Goal: Task Accomplishment & Management: Use online tool/utility

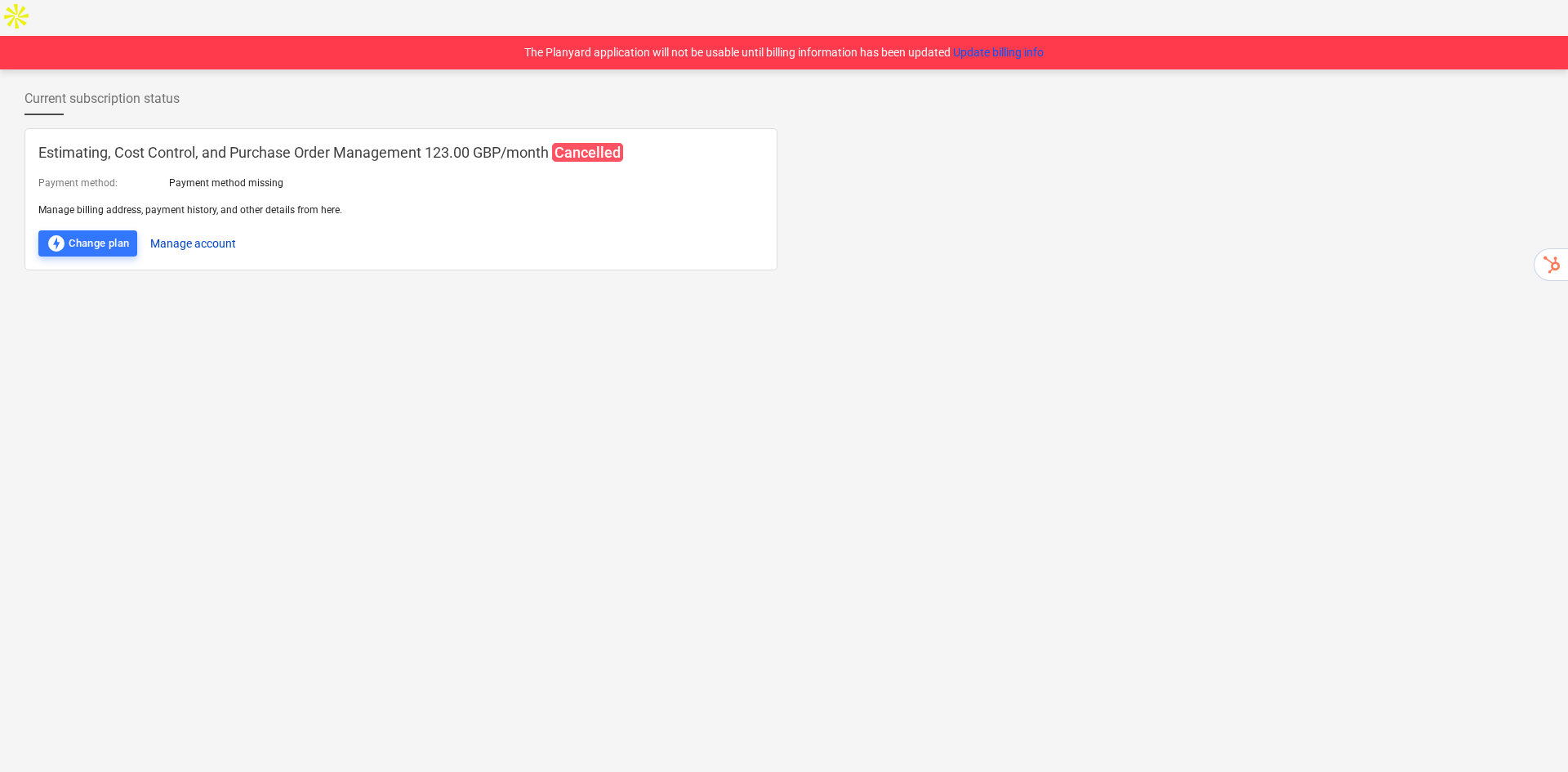
click at [213, 230] on button "Manage account" at bounding box center [193, 243] width 86 height 26
click at [1023, 44] on button "Update billing info" at bounding box center [998, 52] width 90 height 17
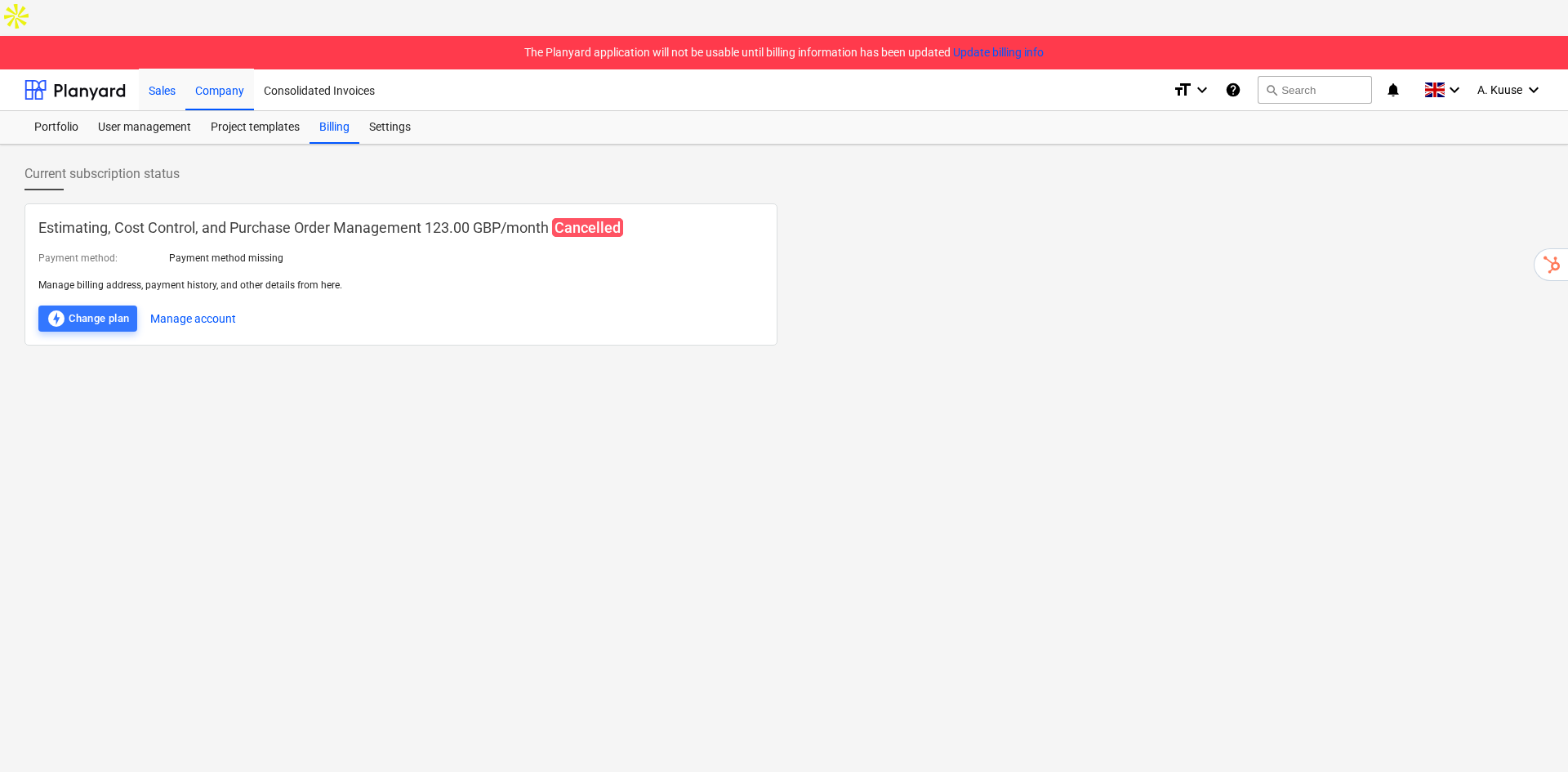
click at [172, 69] on div "Sales" at bounding box center [161, 90] width 46 height 42
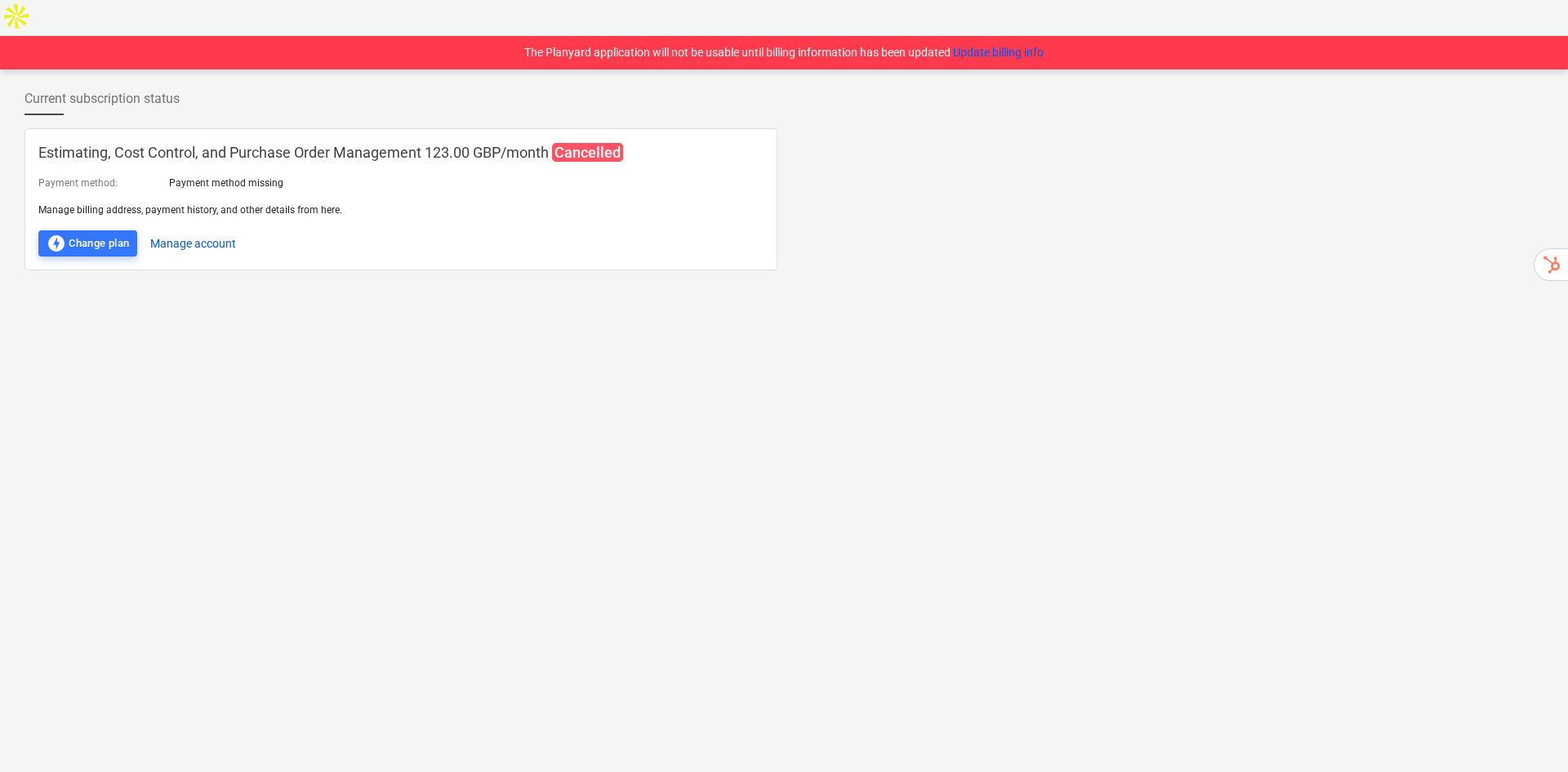
click at [635, 303] on div "Current subscription status Estimating, Cost Control, and Purchase Order Manage…" at bounding box center [784, 439] width 1568 height 739
click at [222, 230] on button "Manage account" at bounding box center [193, 243] width 86 height 26
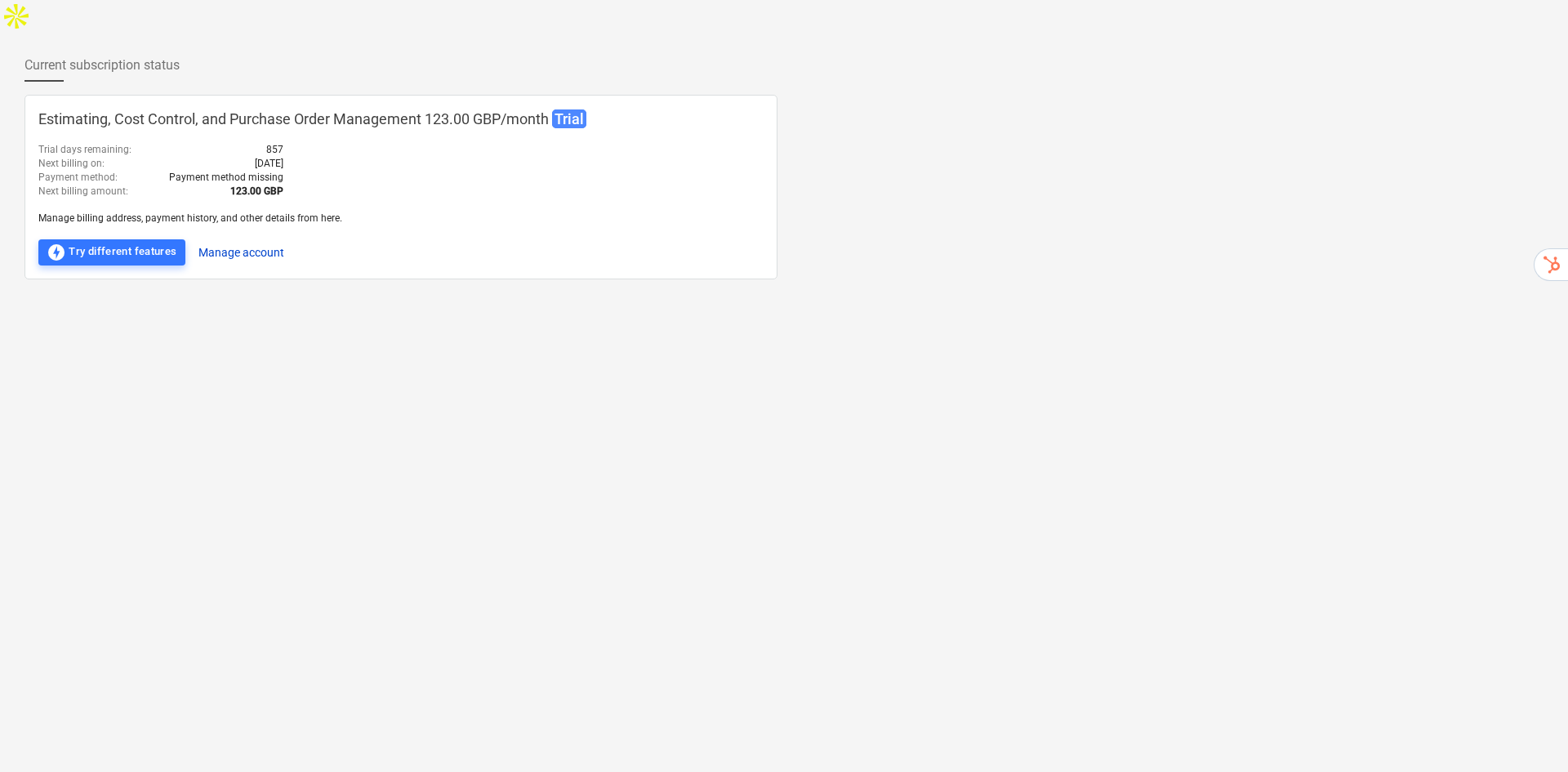
click at [249, 239] on button "Manage account" at bounding box center [241, 252] width 86 height 26
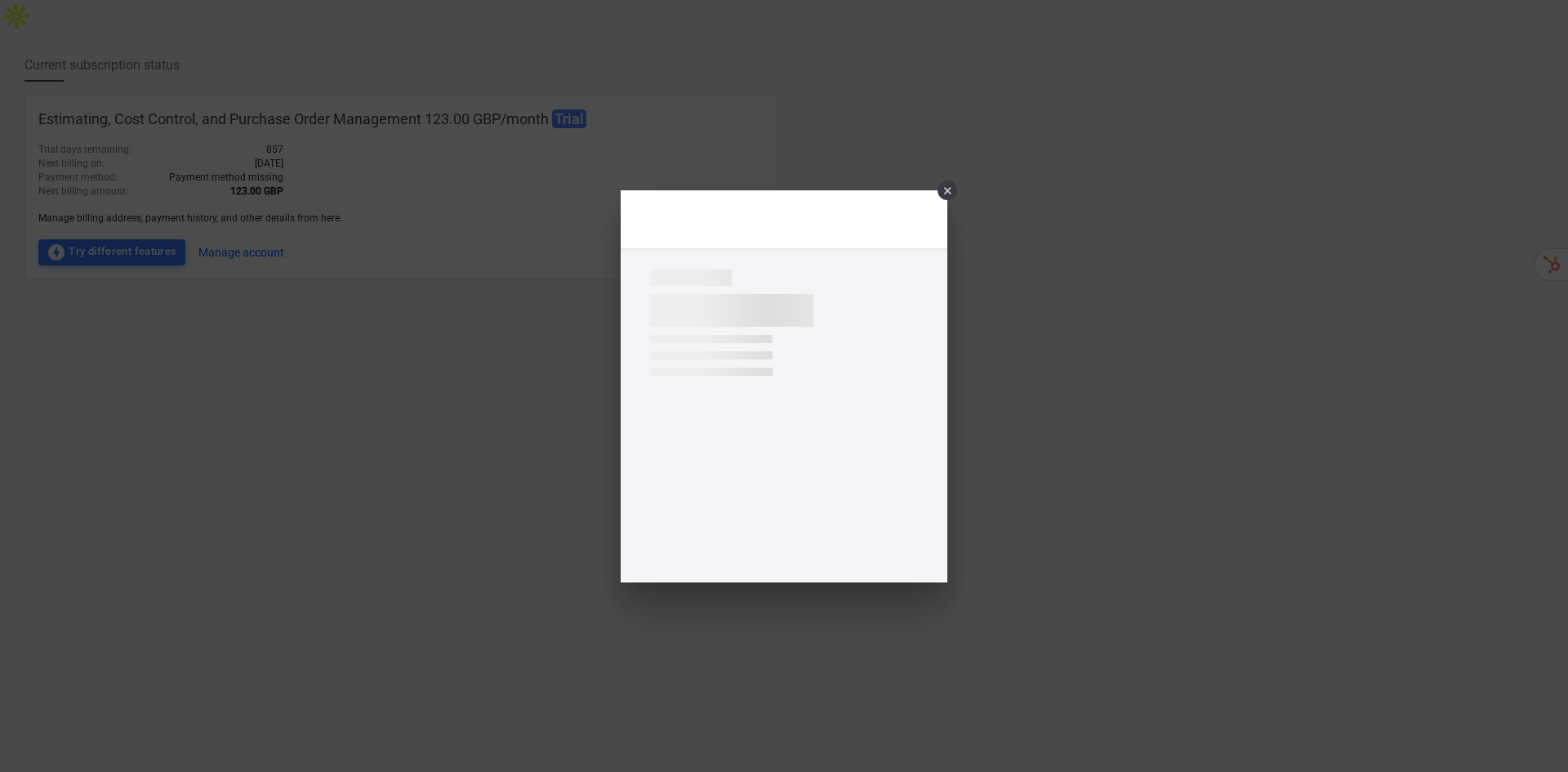
click at [948, 191] on div "×" at bounding box center [947, 190] width 20 height 20
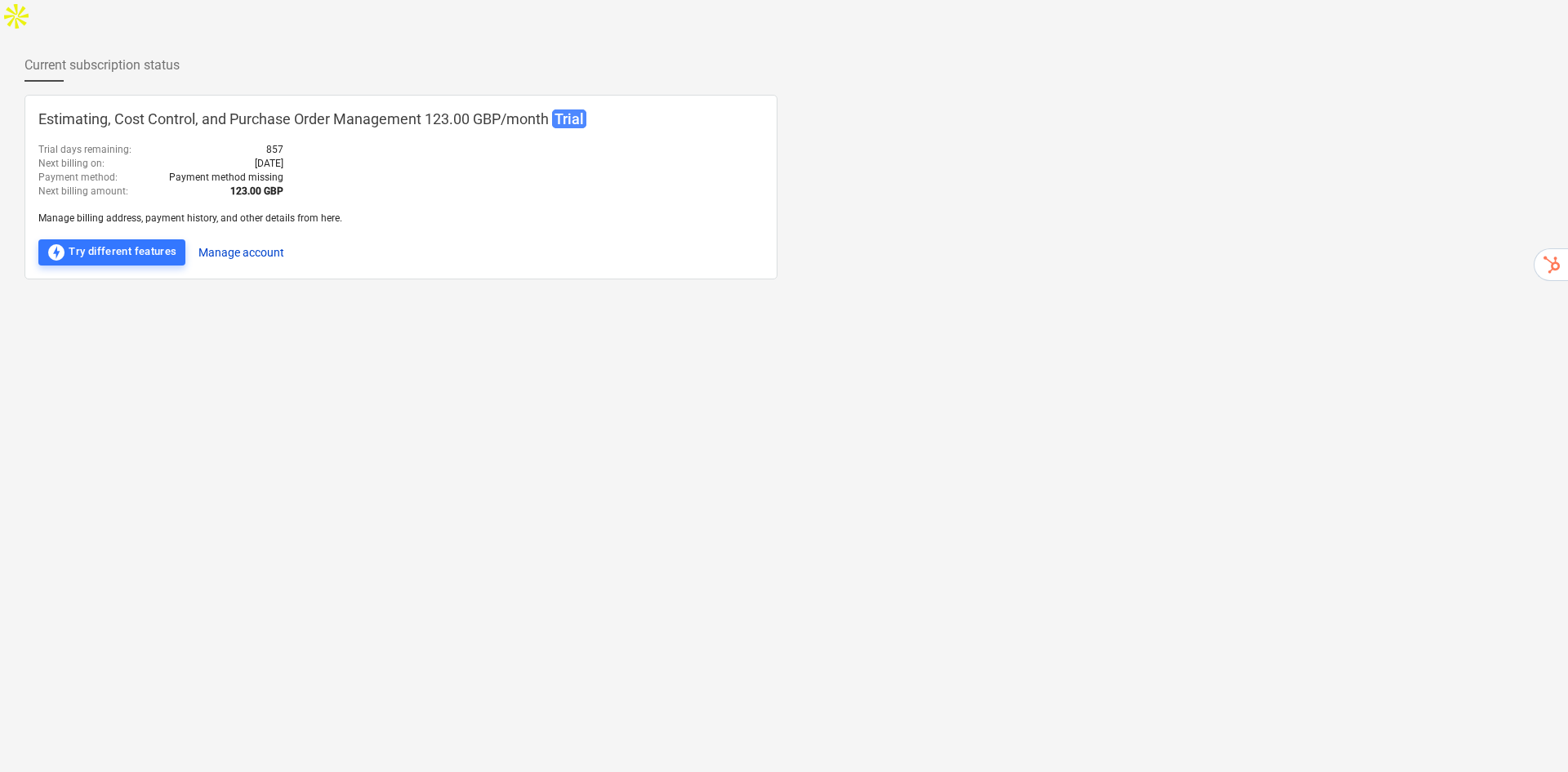
click at [237, 239] on button "Manage account" at bounding box center [241, 252] width 86 height 26
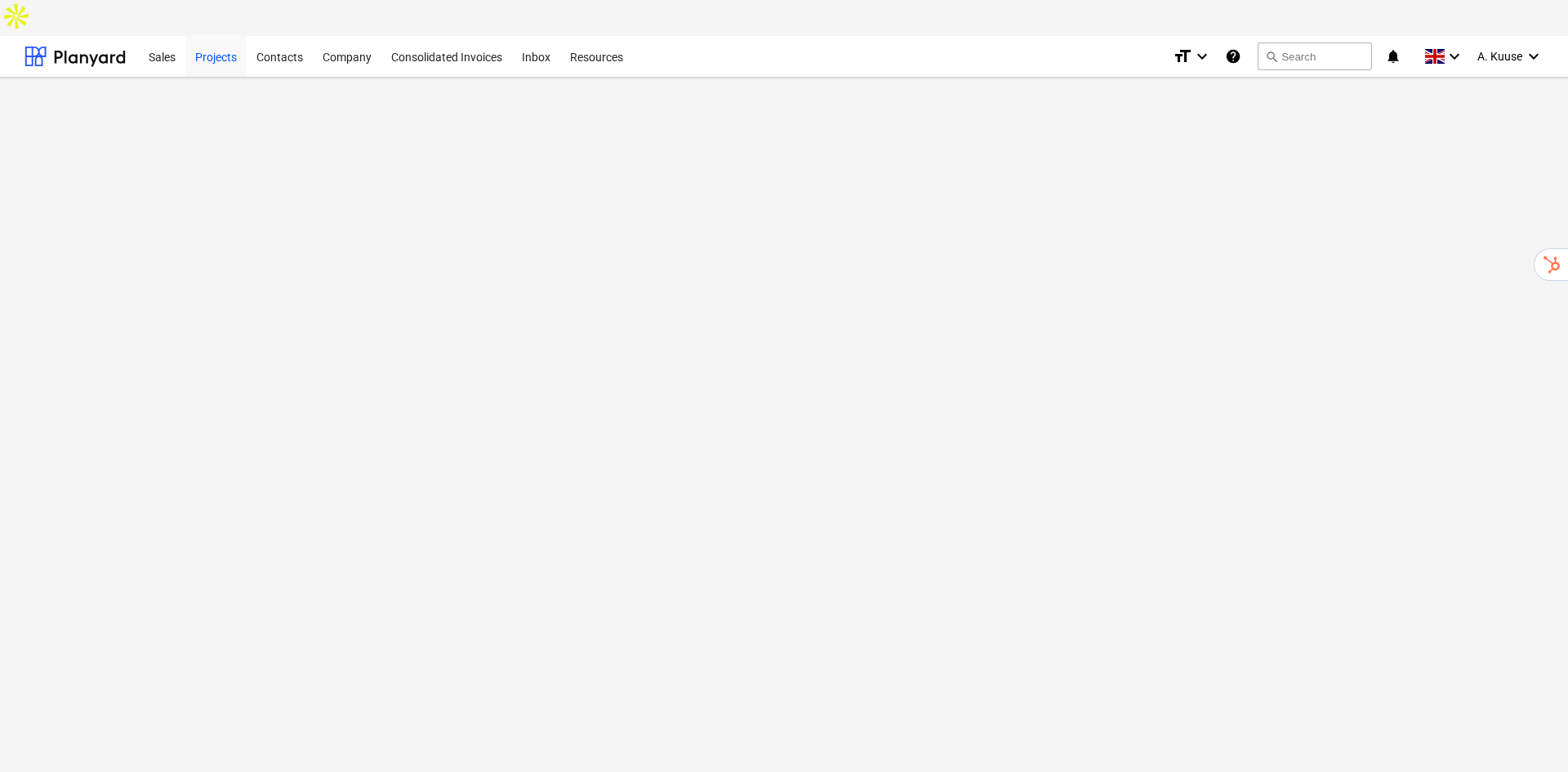
click at [210, 35] on div "Projects" at bounding box center [216, 56] width 62 height 42
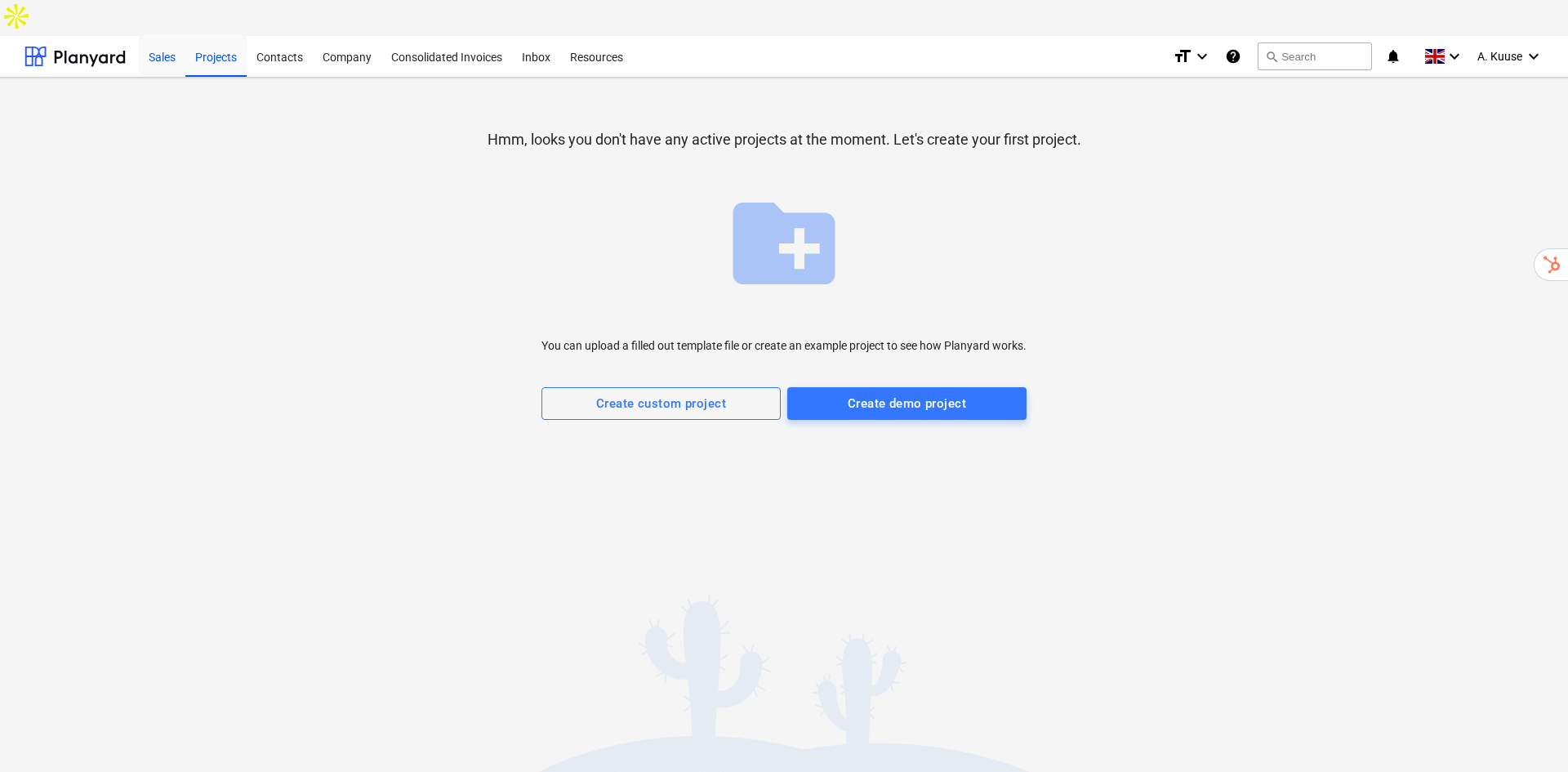
click at [164, 35] on div "Sales" at bounding box center [161, 56] width 46 height 42
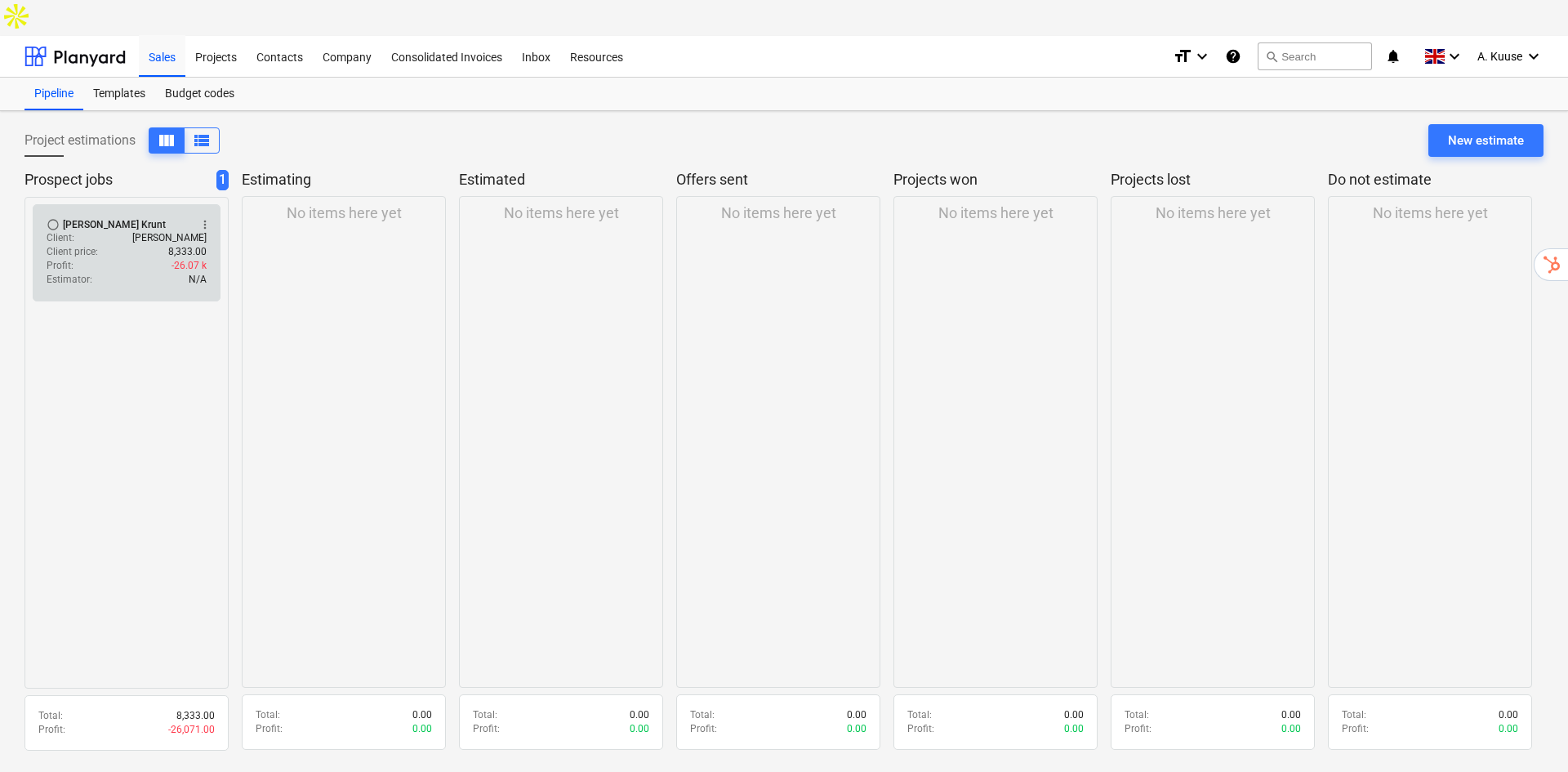
drag, startPoint x: 113, startPoint y: 157, endPoint x: 122, endPoint y: 186, distance: 30.4
click at [113, 170] on div "Prospect jobs 1" at bounding box center [127, 184] width 204 height 27
click at [122, 231] on div "Client : Andres" at bounding box center [126, 237] width 160 height 14
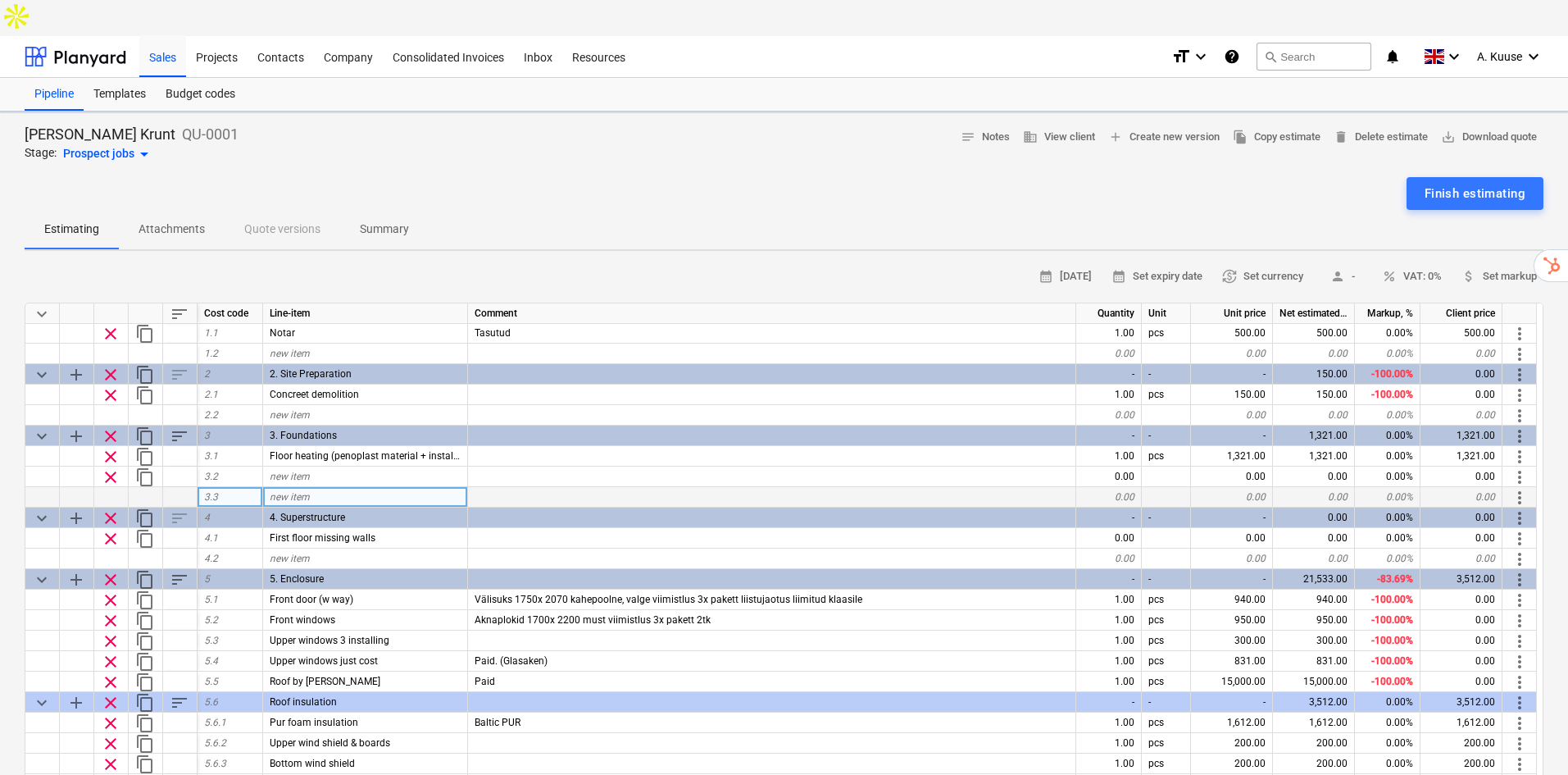
type textarea "x"
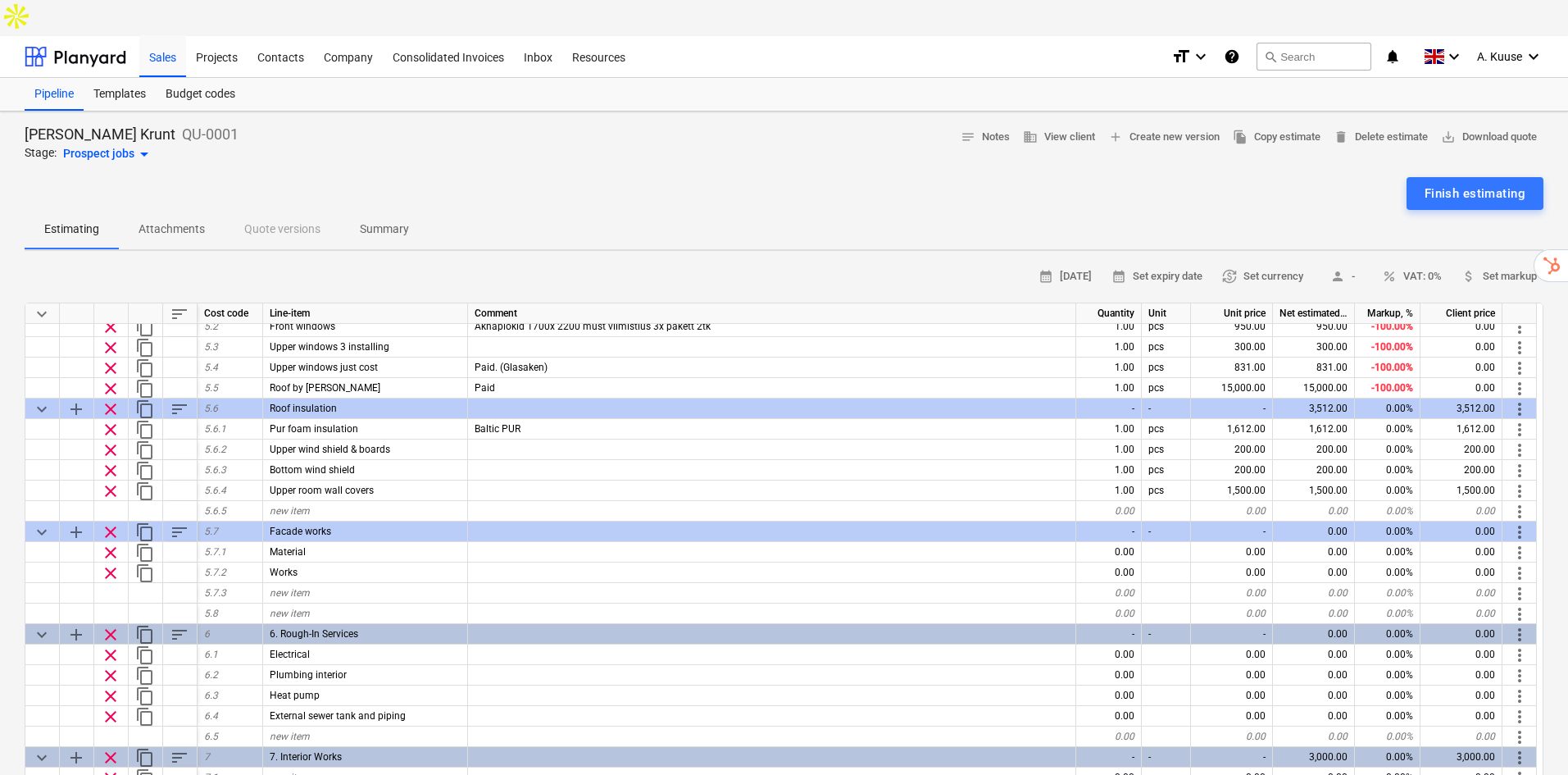
scroll to position [383, 0]
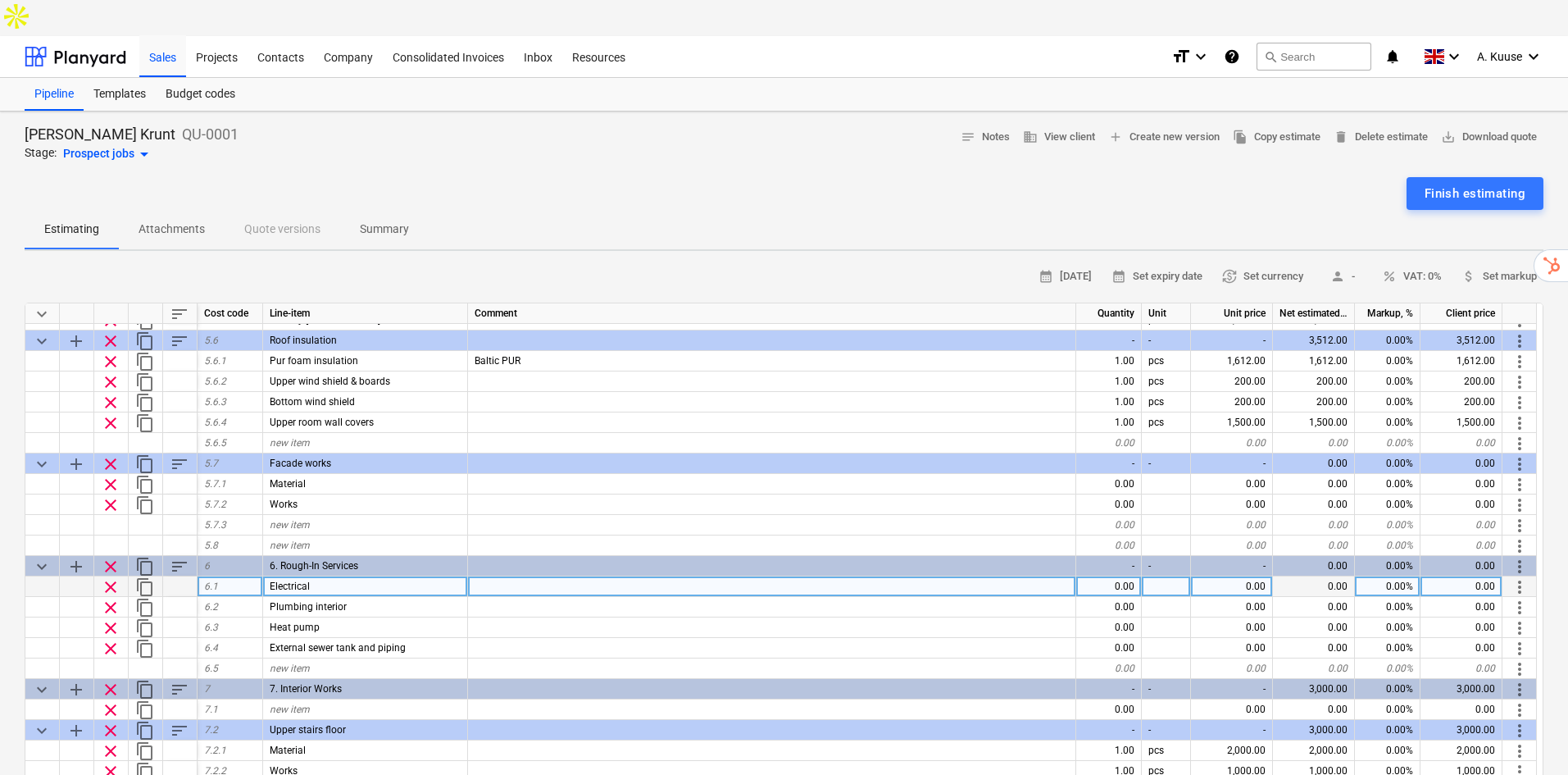
click at [1224, 576] on div "0.00" at bounding box center [1232, 586] width 82 height 21
type input "6000"
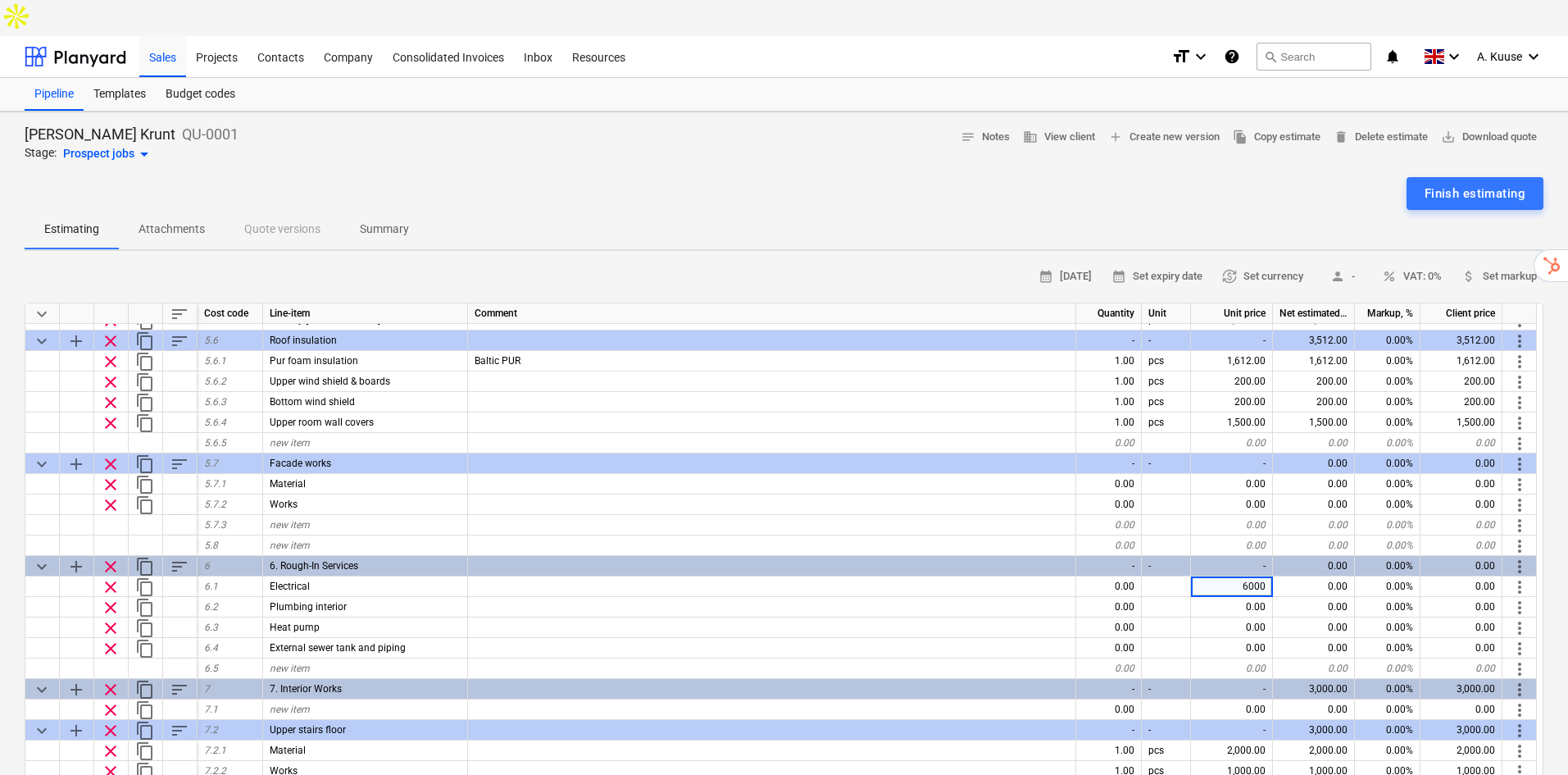
type textarea "x"
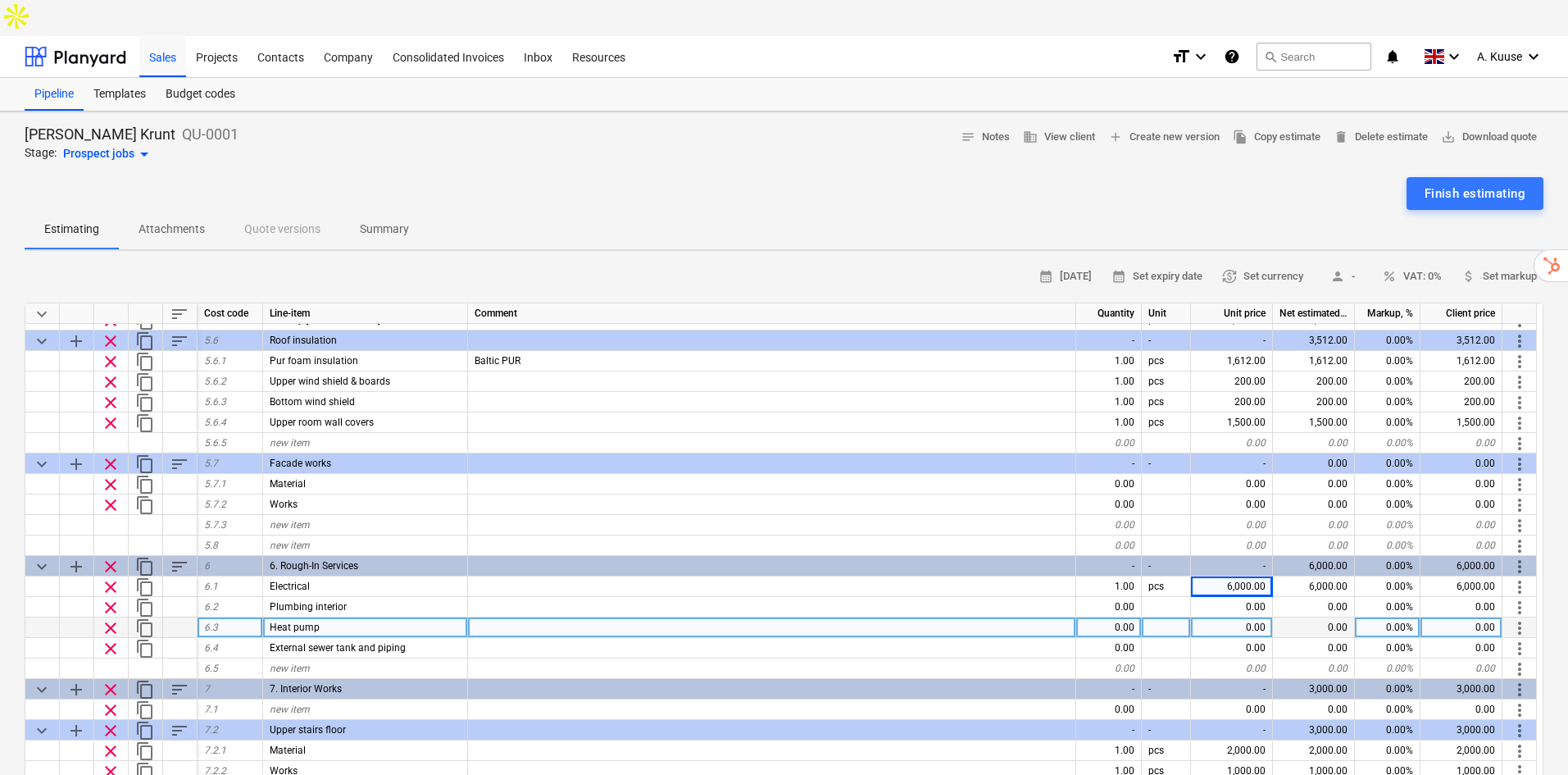
click at [1248, 618] on div "0.00" at bounding box center [1232, 628] width 82 height 21
type input "12000"
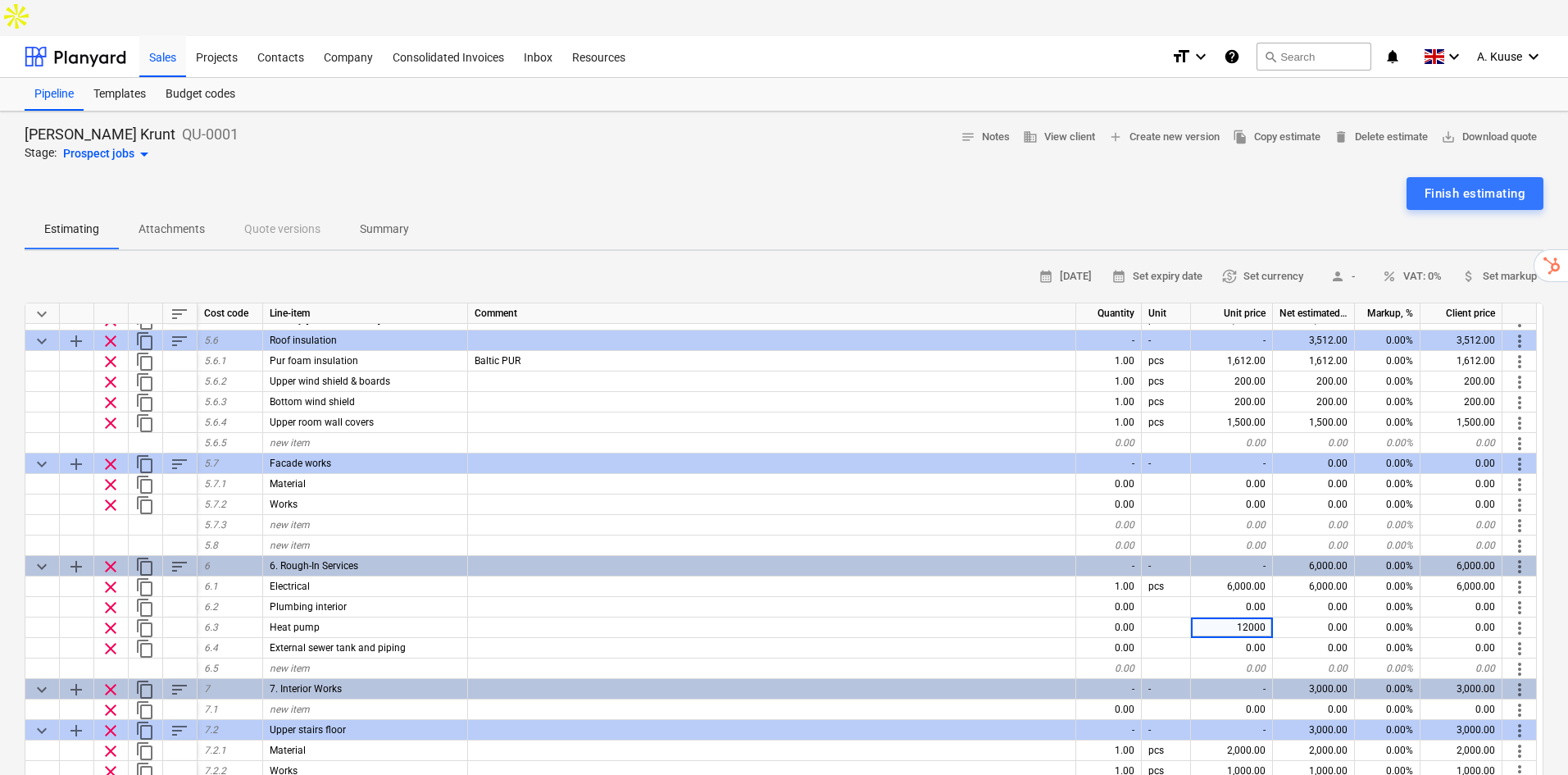
click at [824, 177] on div "Finish estimating" at bounding box center [784, 194] width 1519 height 33
type textarea "x"
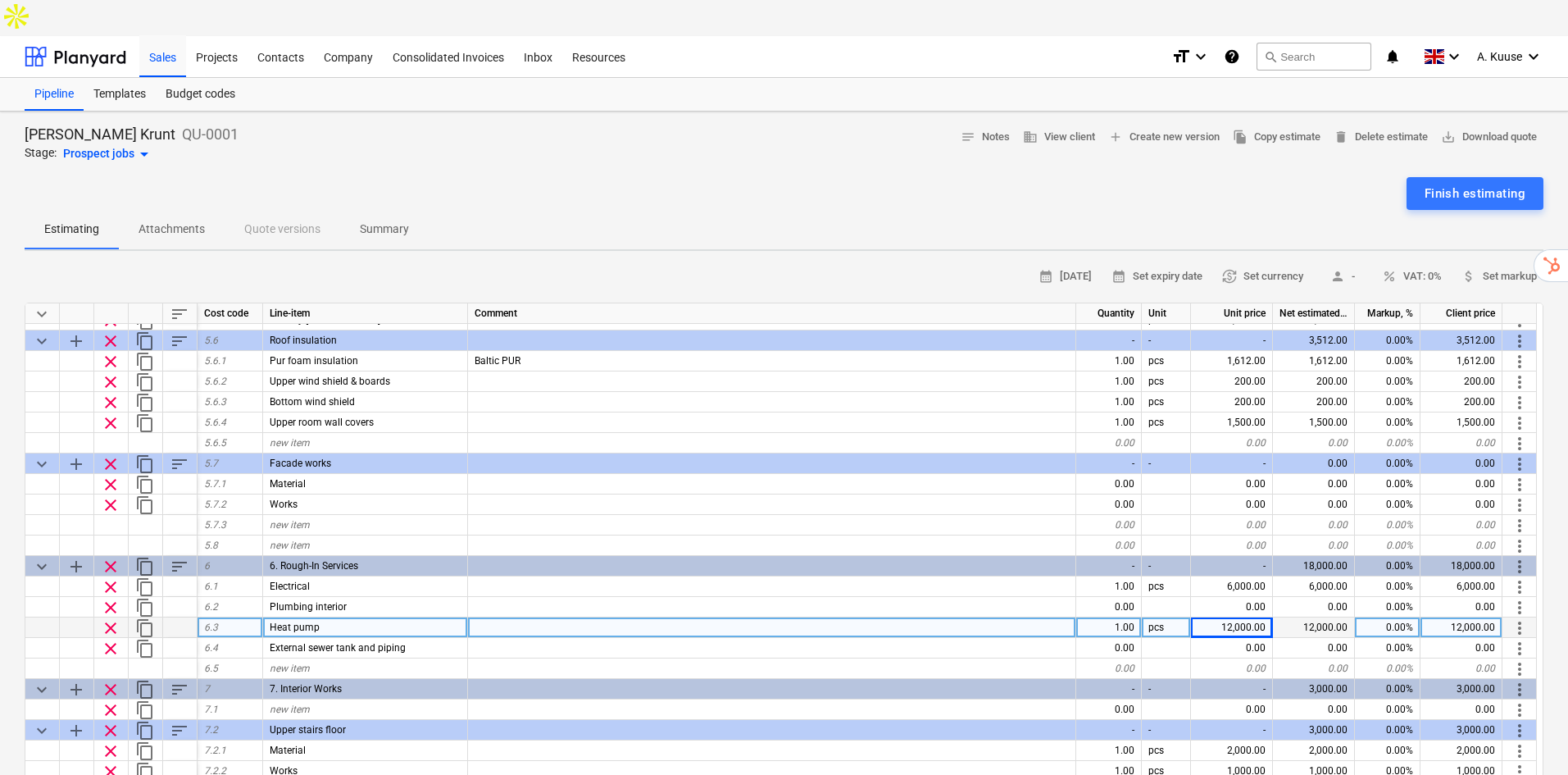
click at [908, 618] on div at bounding box center [772, 628] width 609 height 21
type input "B it's 2k"
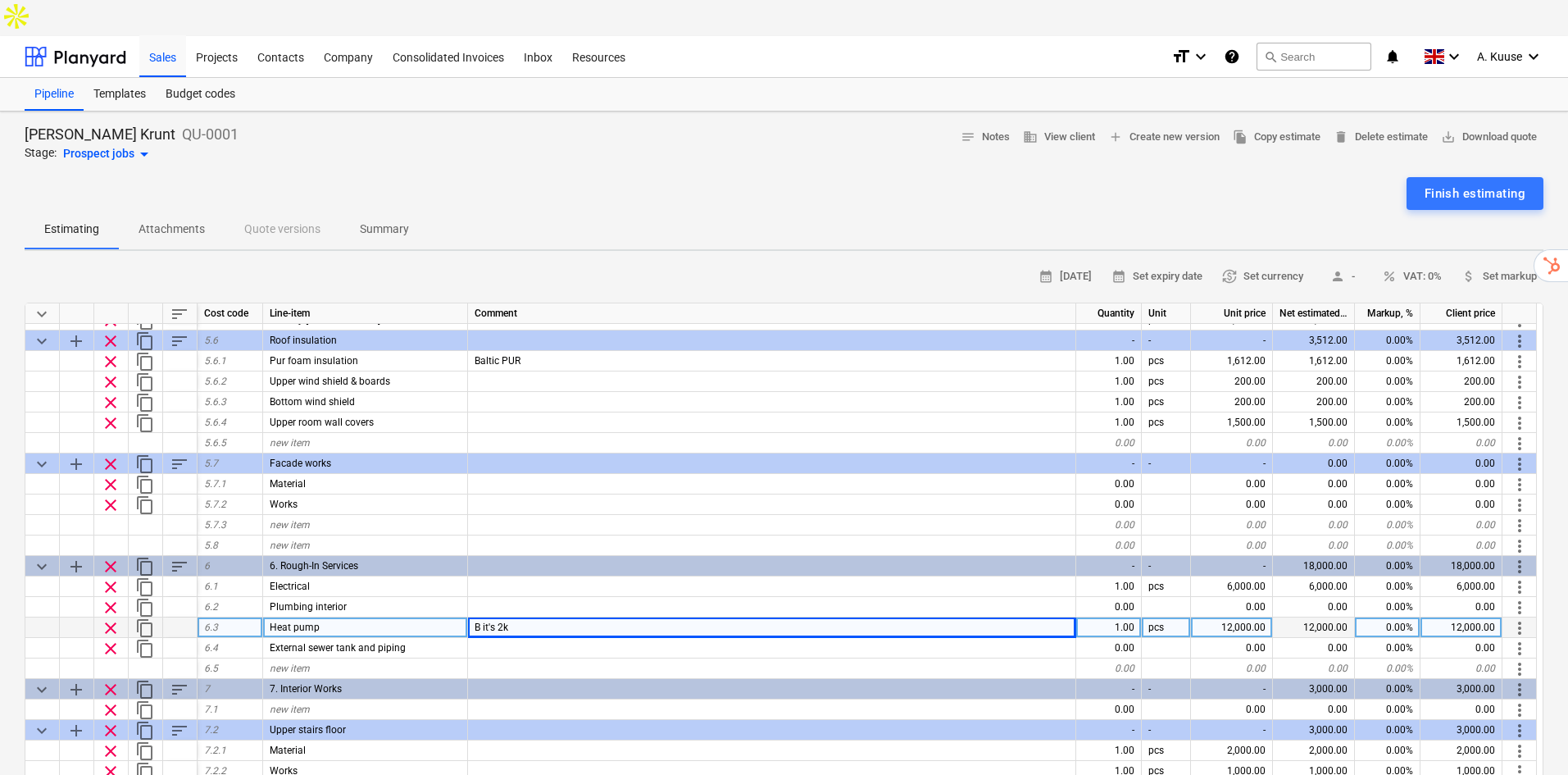
type textarea "x"
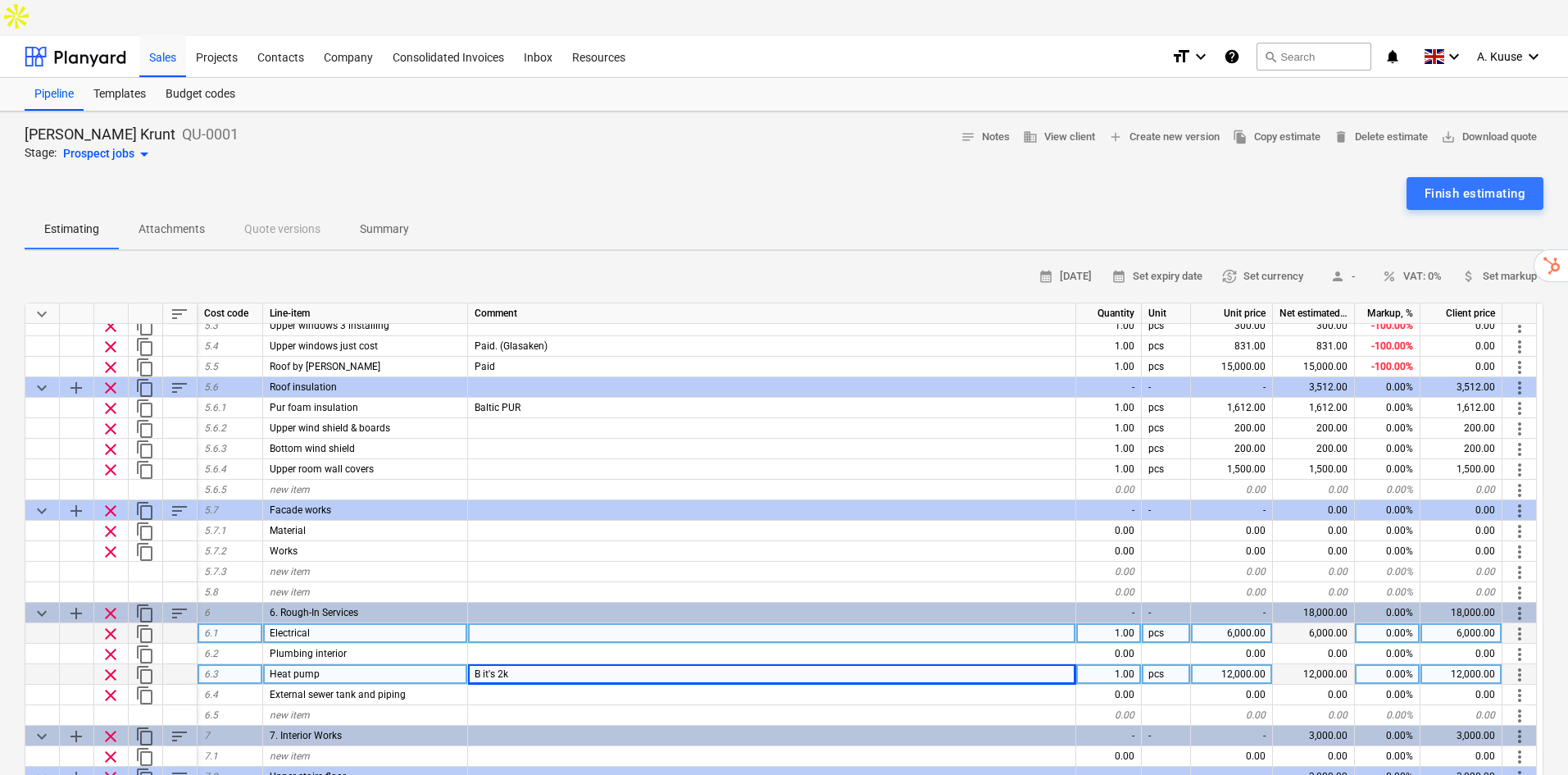
scroll to position [328, 0]
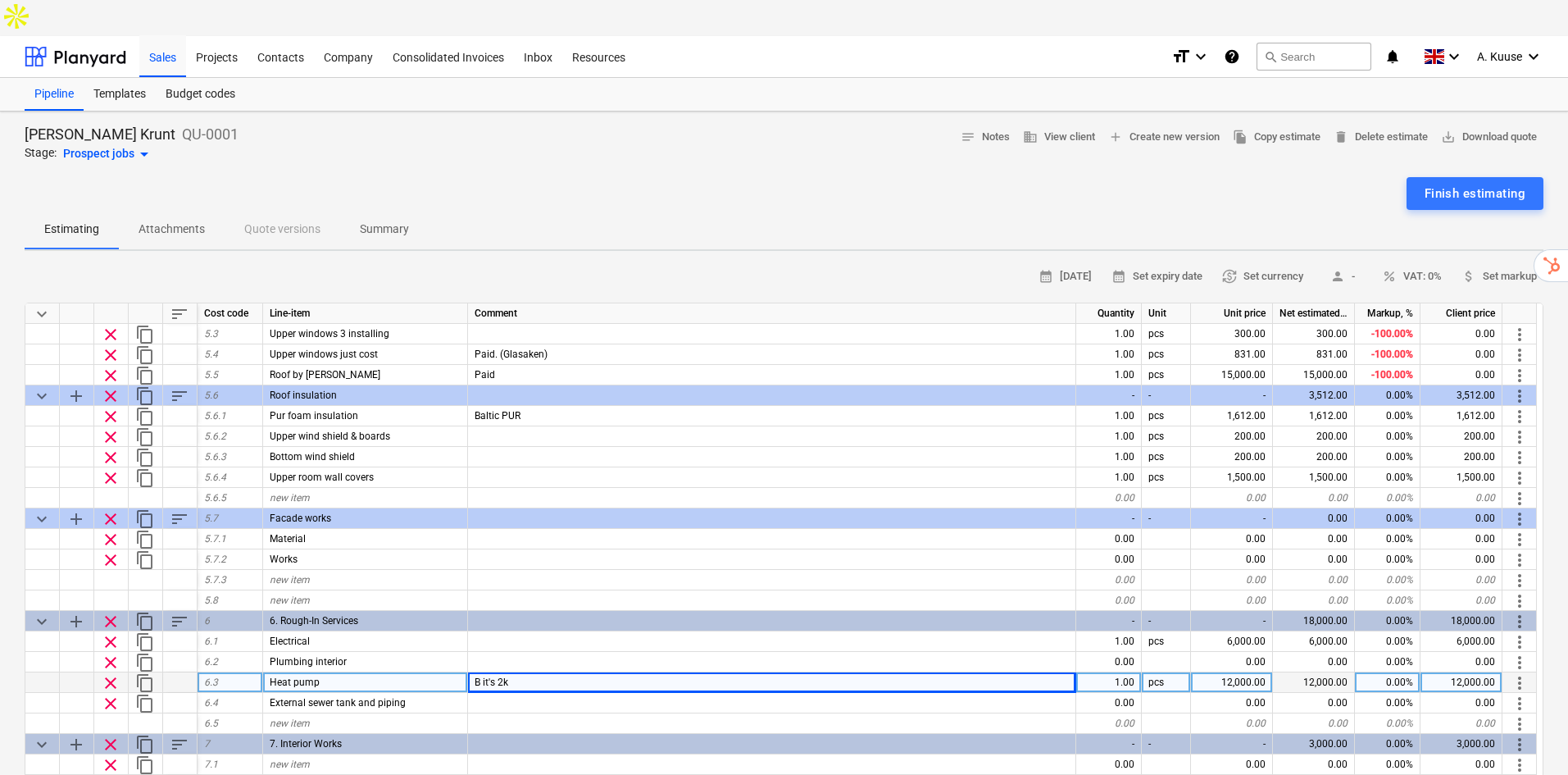
click at [1544, 579] on div "Sigala Krunt QU-0001 Stage: Prospect jobs arrow_drop_down notes Notes business …" at bounding box center [784, 718] width 1568 height 1212
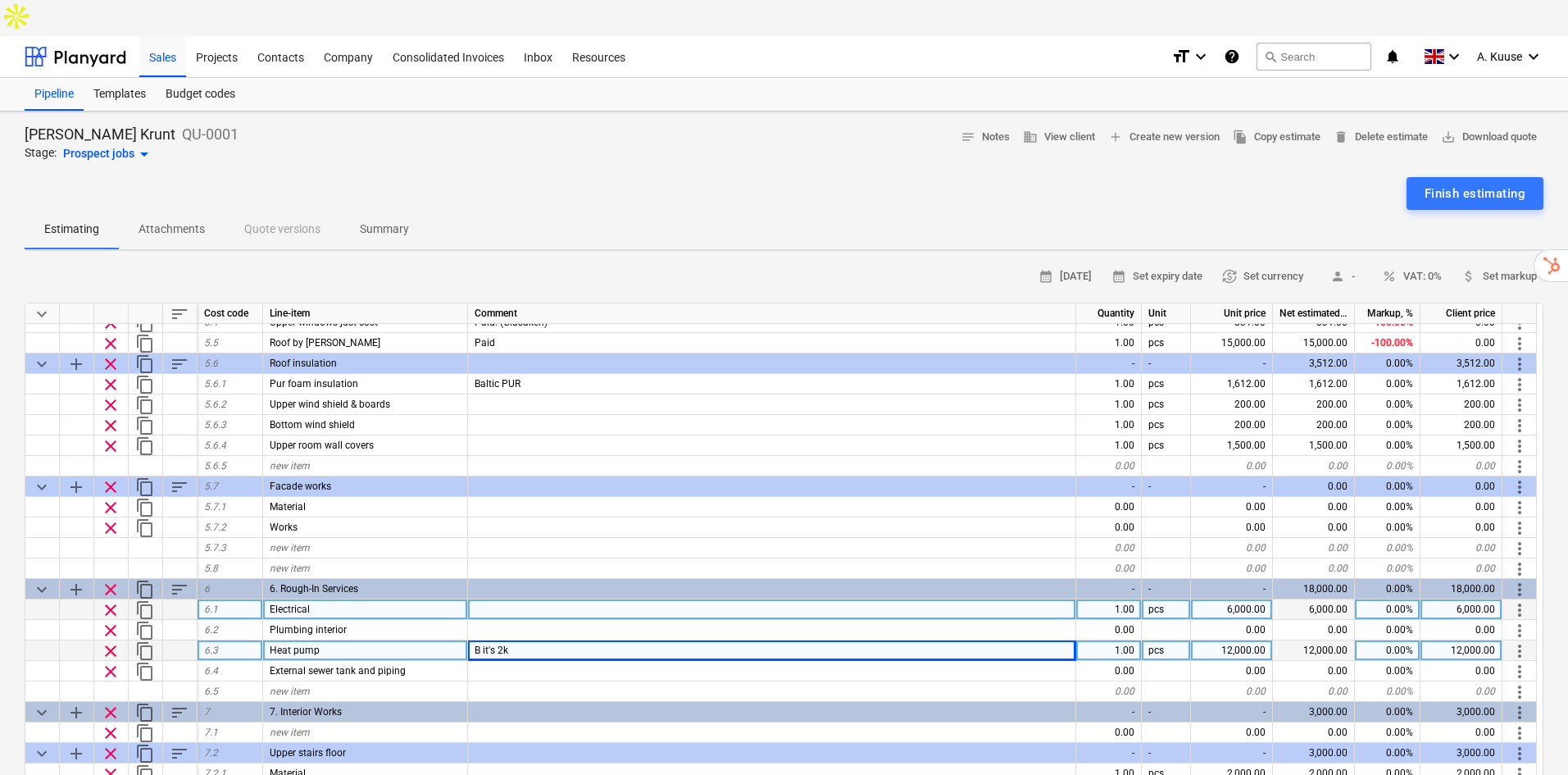
scroll to position [437, 0]
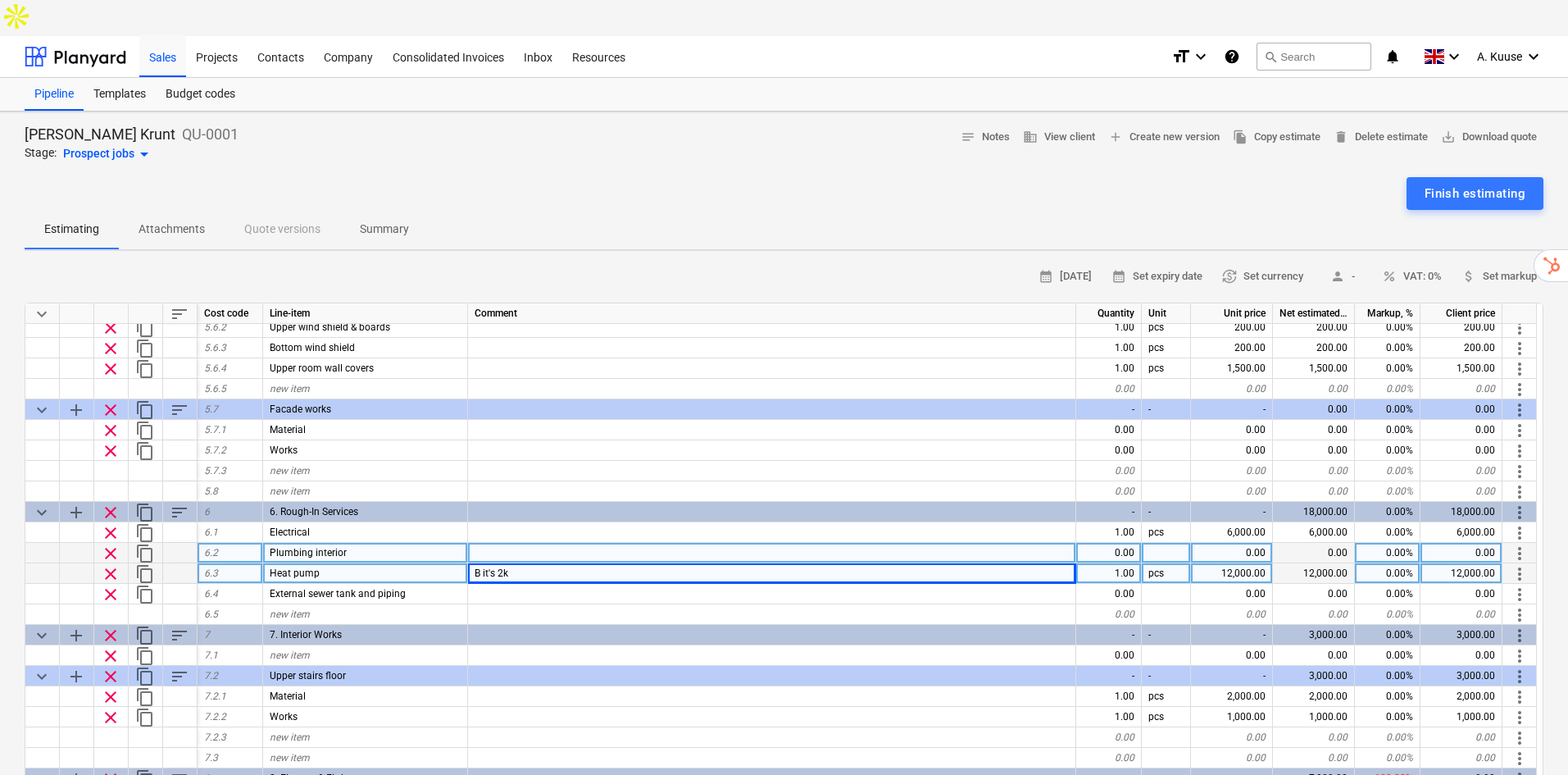
click at [1245, 542] on div "0.00" at bounding box center [1232, 552] width 82 height 21
type input "5000"
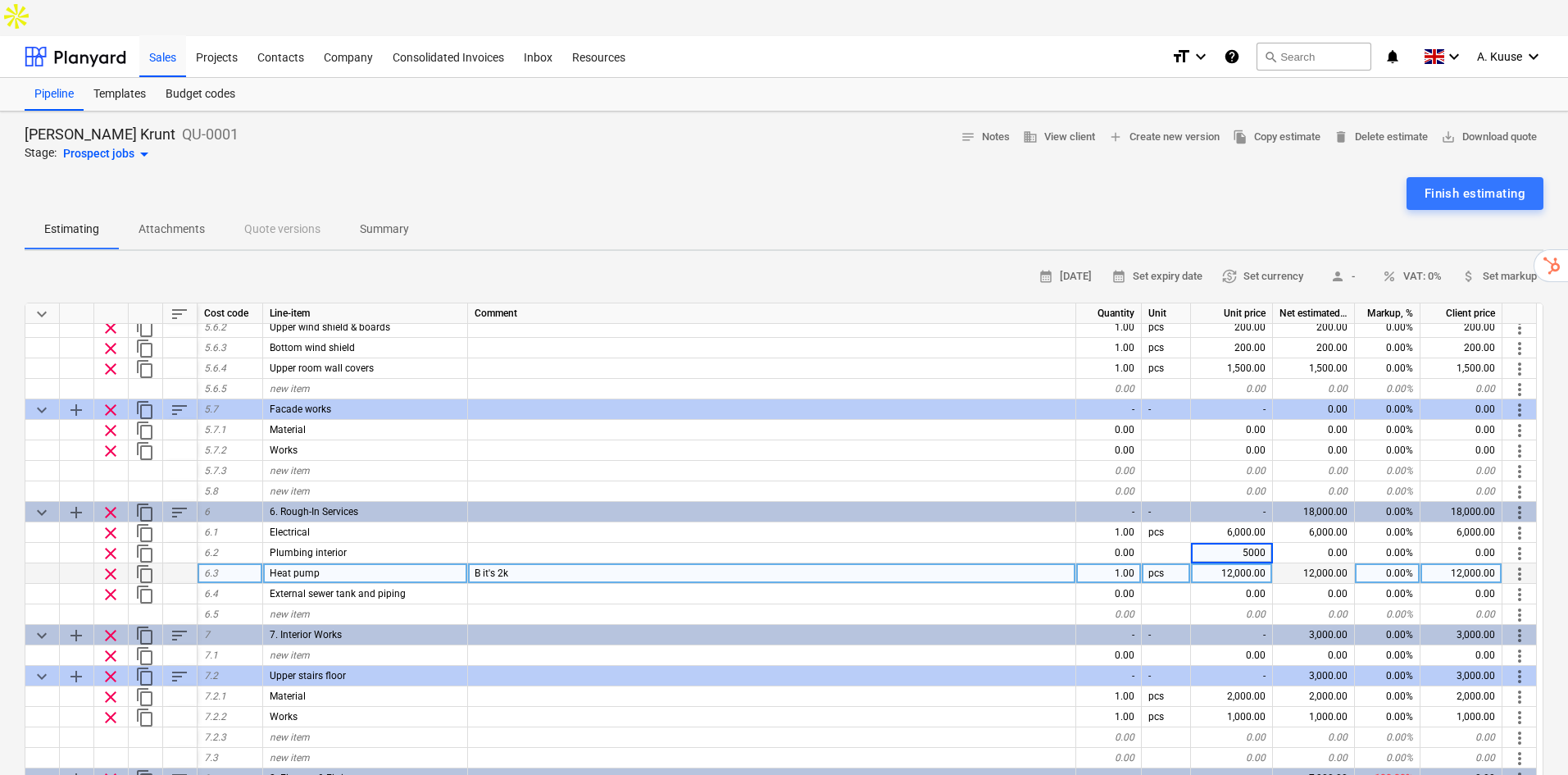
click at [1550, 512] on div "Sigala Krunt QU-0001 Stage: Prospect jobs arrow_drop_down notes Notes business …" at bounding box center [784, 718] width 1568 height 1212
type textarea "x"
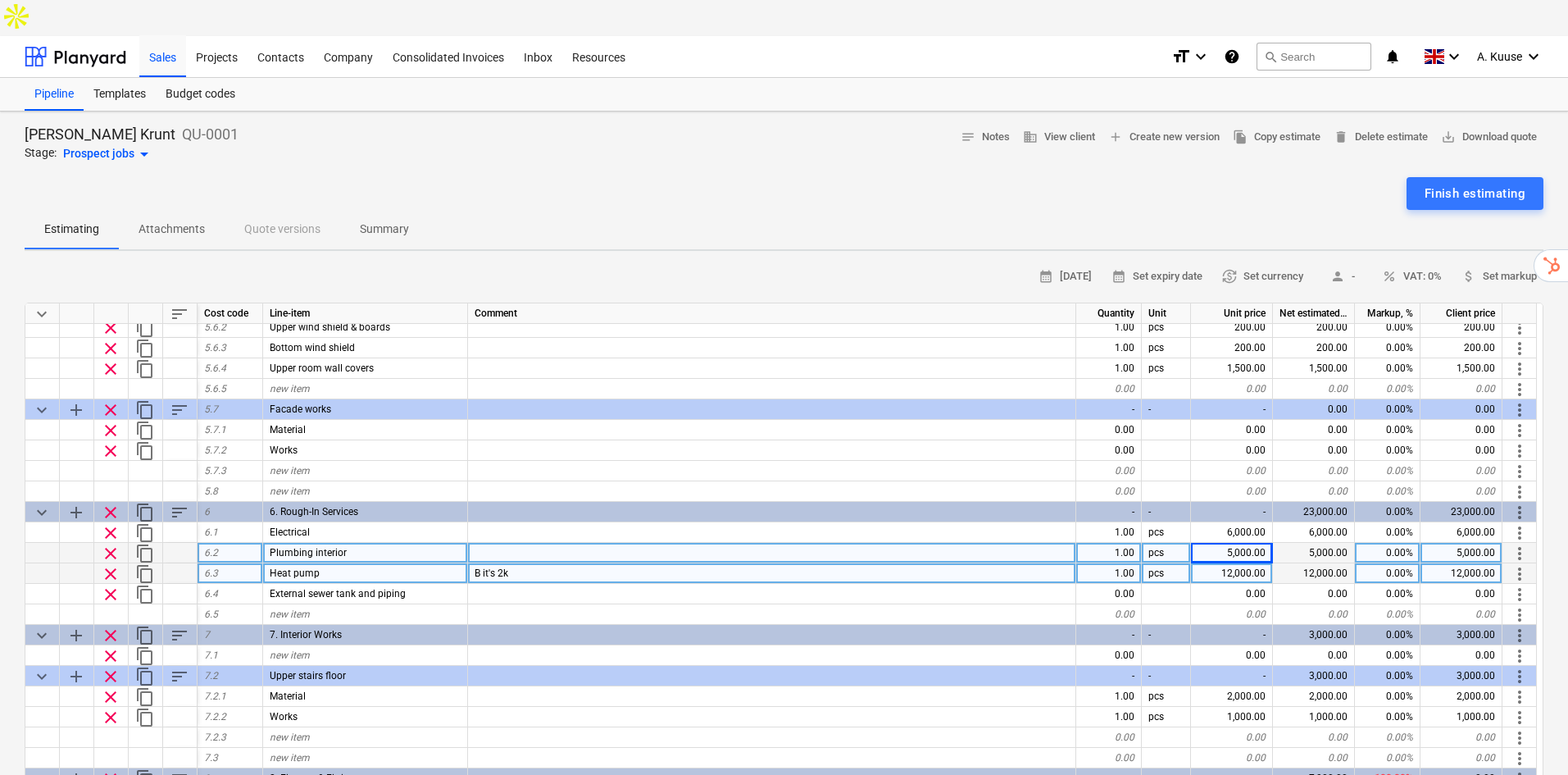
scroll to position [489, 0]
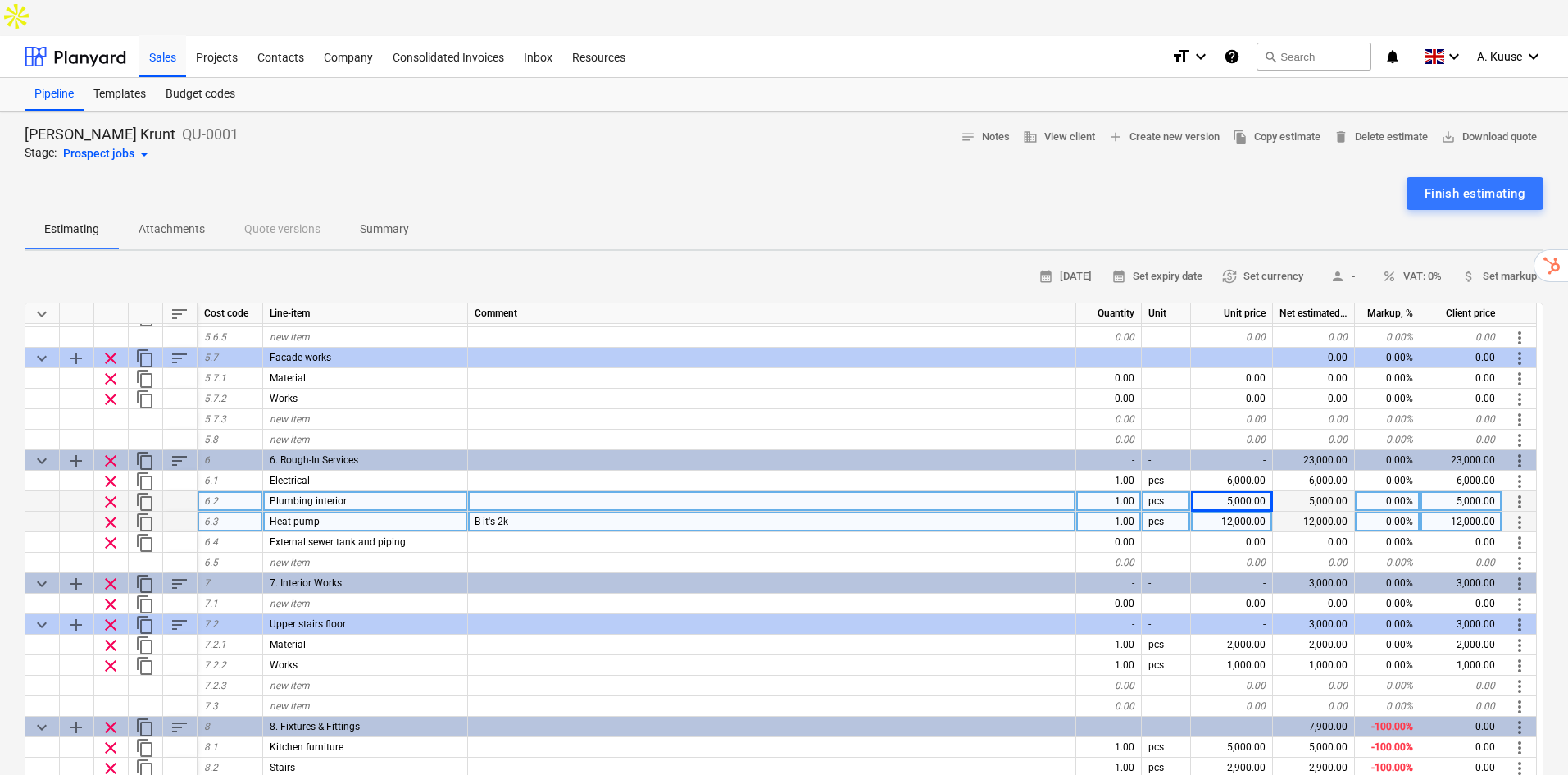
click at [1005, 492] on div at bounding box center [772, 502] width 609 height 21
type input "?"
type textarea "x"
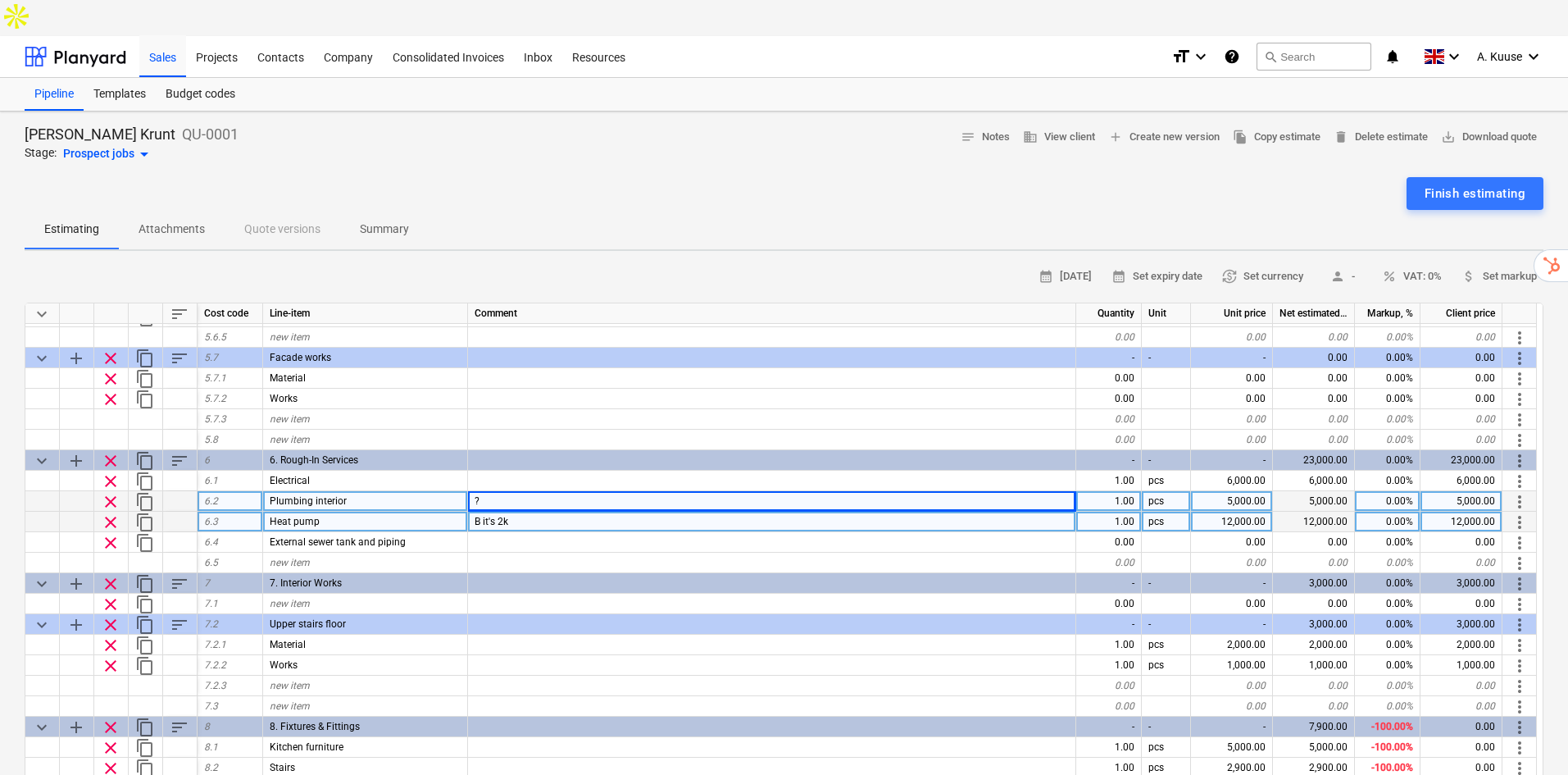
click at [919, 264] on div "calendar_month 12 Aug 2025 calendar_month Set expiry date currency_exchange Set…" at bounding box center [784, 277] width 1519 height 25
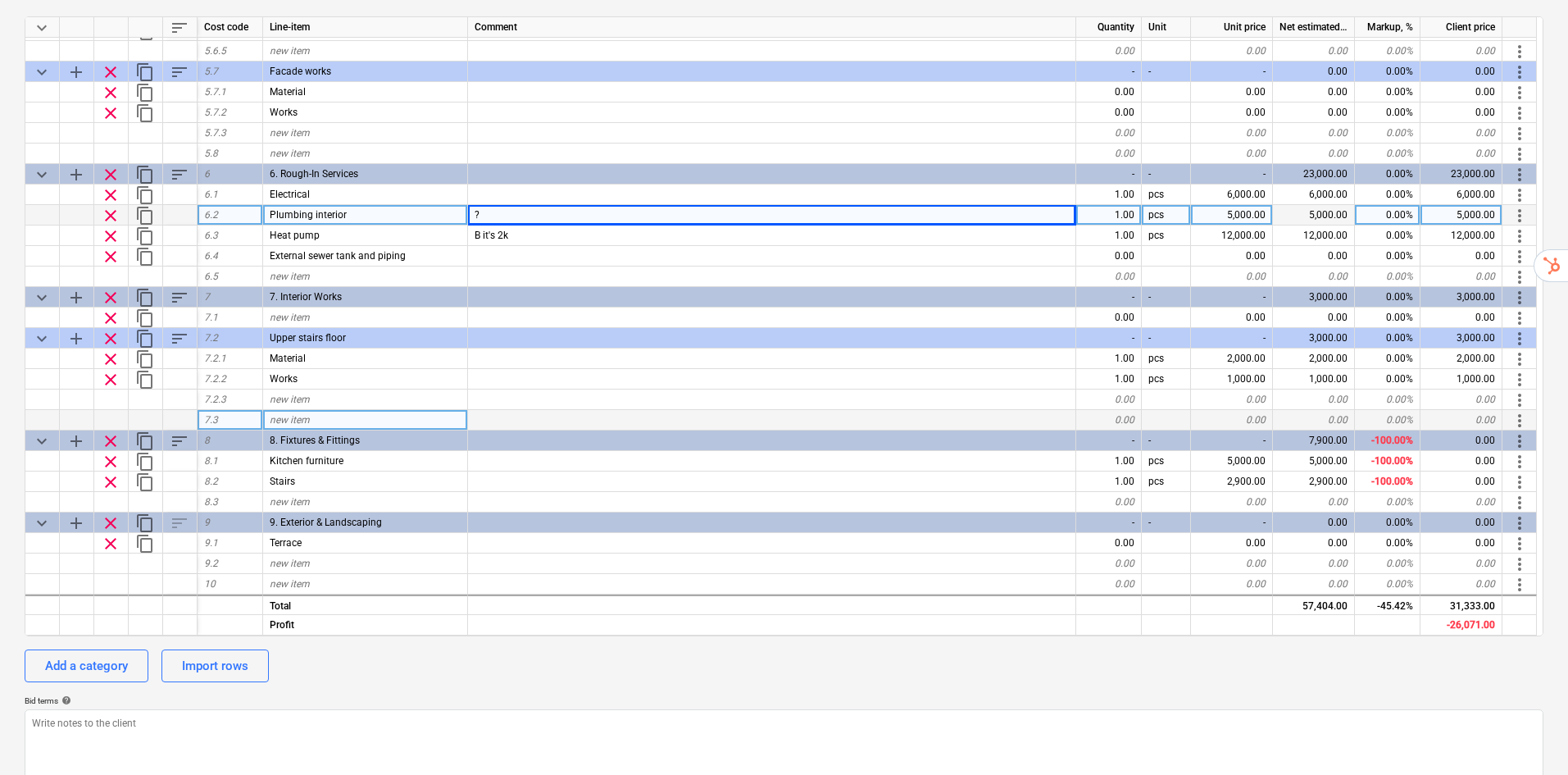
scroll to position [383, 0]
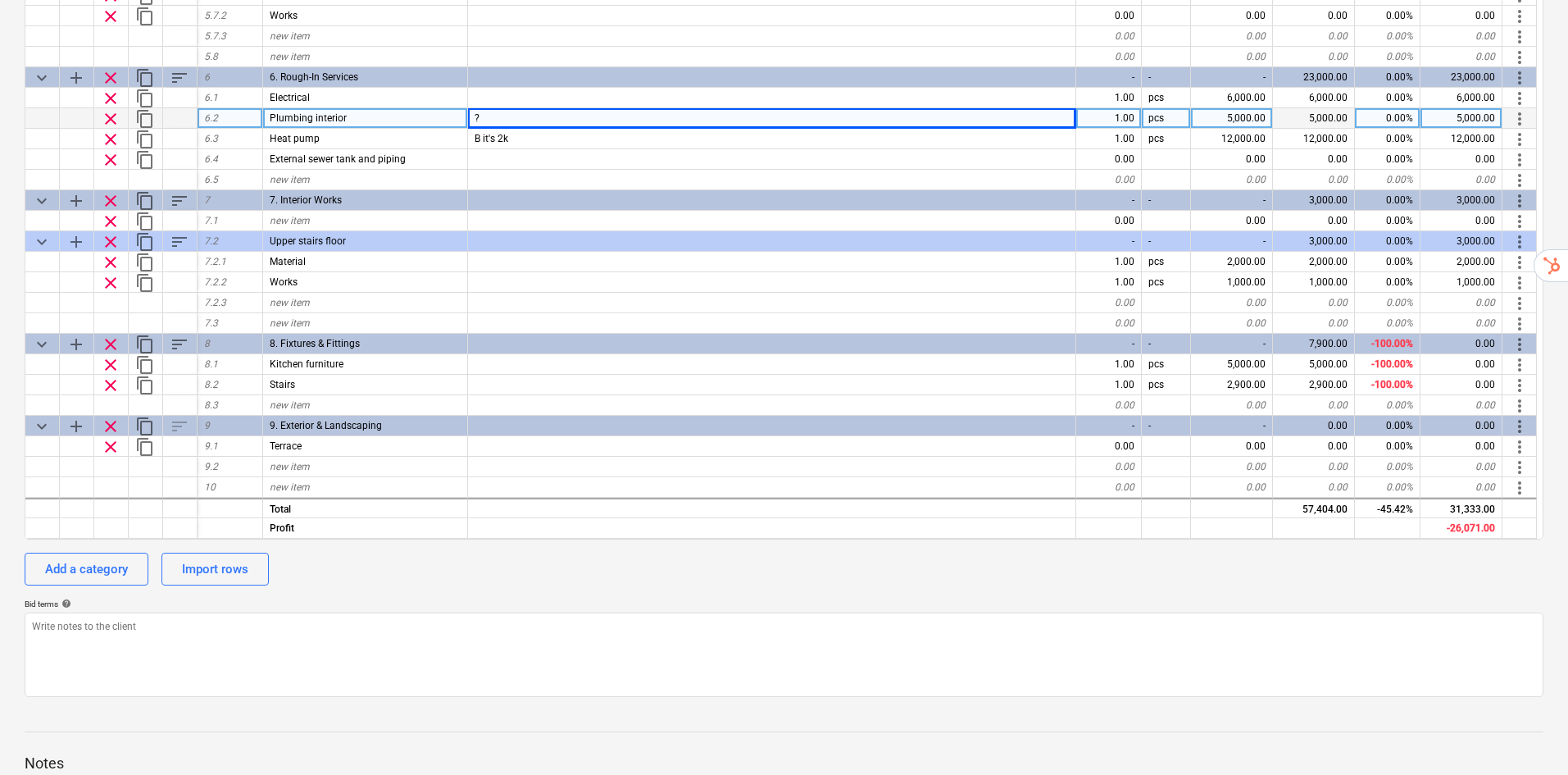
drag, startPoint x: 1567, startPoint y: 568, endPoint x: 1567, endPoint y: 542, distance: 26.0
click at [1567, 542] on div "Sigala Krunt QU-0001 Stage: Prospect jobs arrow_drop_down notes Notes business …" at bounding box center [784, 334] width 1568 height 1212
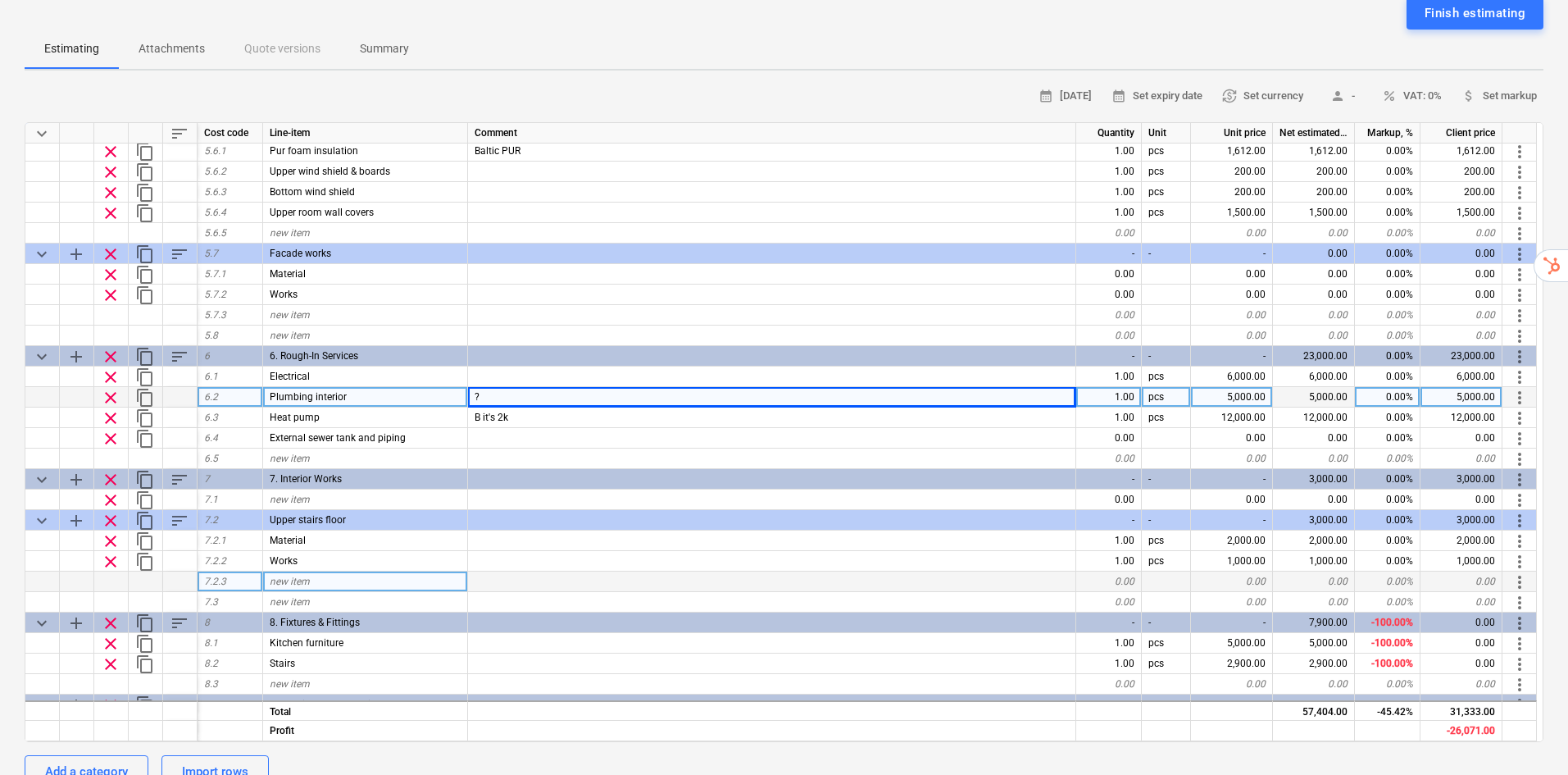
scroll to position [433, 0]
